Goal: Task Accomplishment & Management: Complete application form

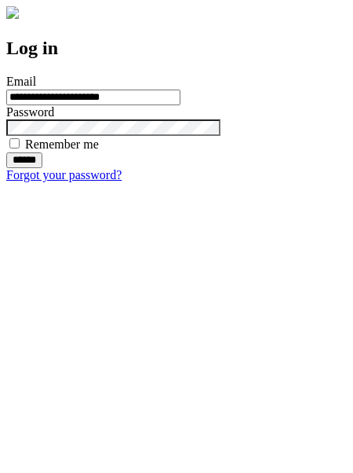
type input "**********"
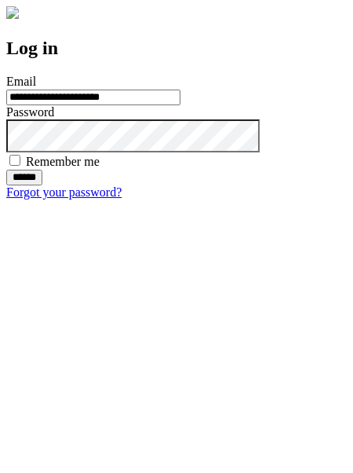
click at [42, 185] on input "******" at bounding box center [24, 178] width 36 height 16
